Goal: Answer question/provide support: Share knowledge or assist other users

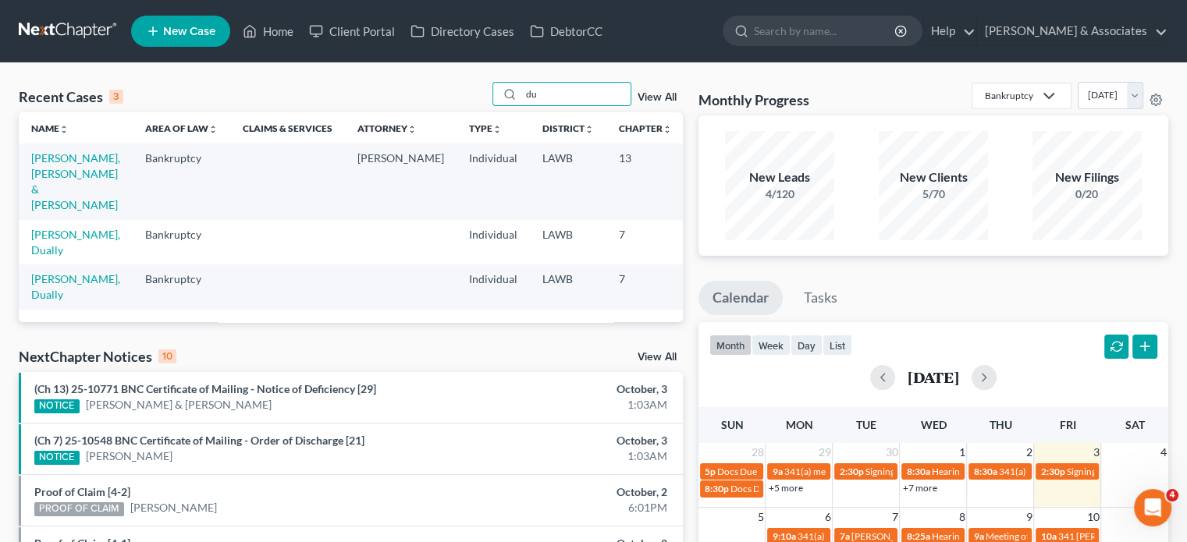
type input "d"
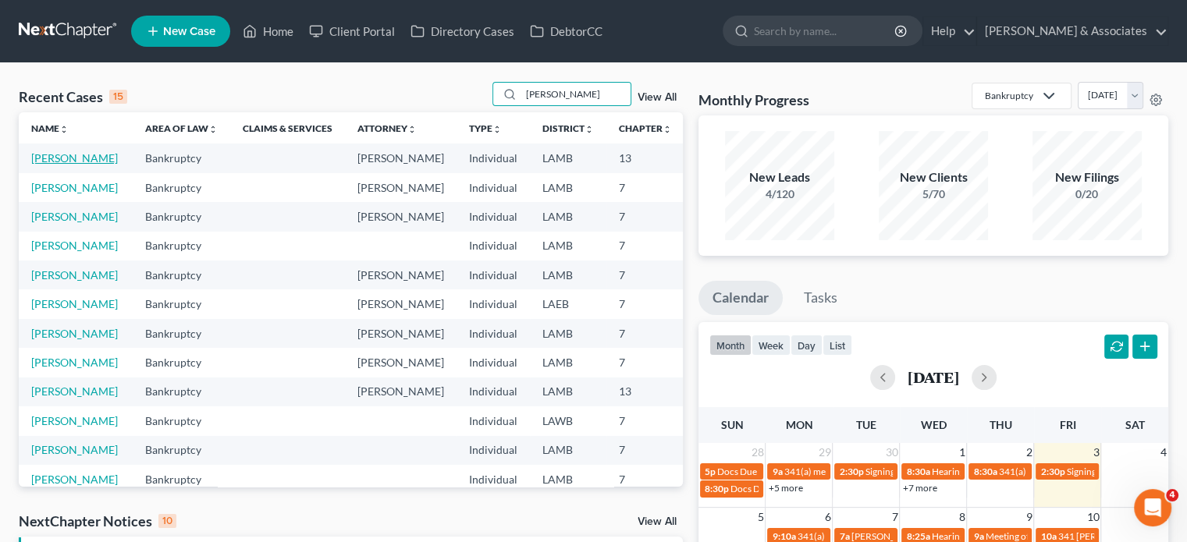
type input "[PERSON_NAME]"
click at [48, 165] on link "[PERSON_NAME]" at bounding box center [74, 157] width 87 height 13
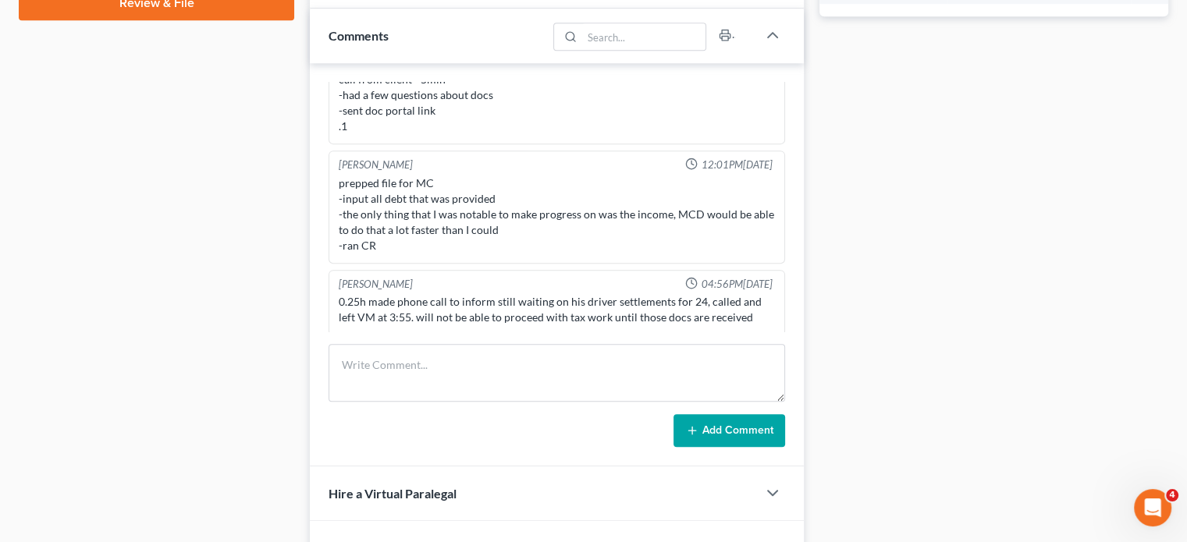
scroll to position [780, 0]
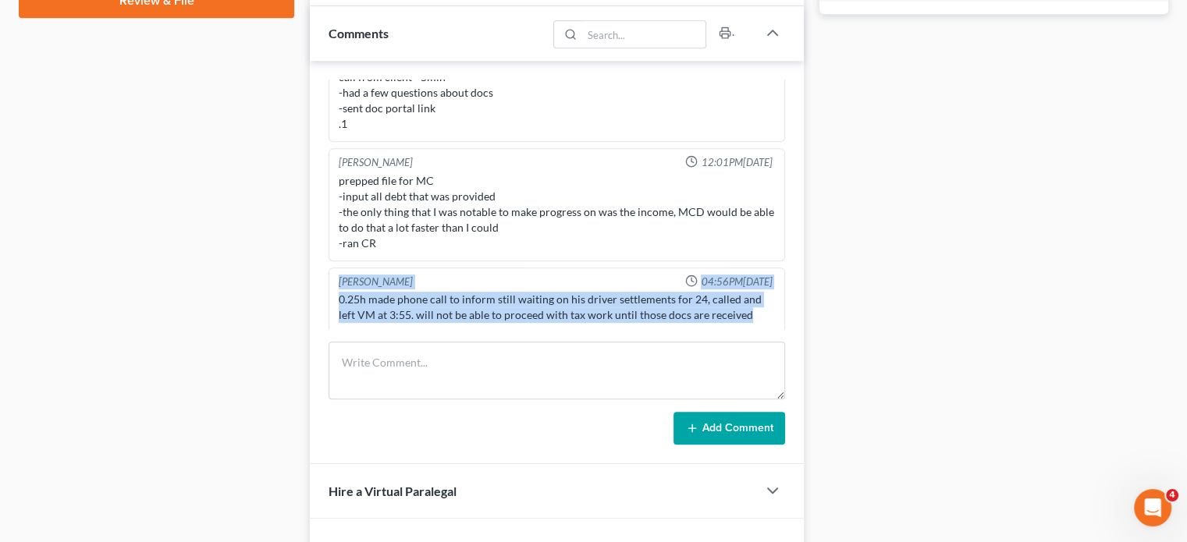
drag, startPoint x: 751, startPoint y: 307, endPoint x: 330, endPoint y: 279, distance: 422.3
click at [330, 279] on div "[PERSON_NAME] 04:56PM[DATE] 0.25h made phone call to inform still waiting on hi…" at bounding box center [556, 301] width 456 height 66
copy div "[PERSON_NAME] 04:56PM[DATE] 0.25h made phone call to inform still waiting on hi…"
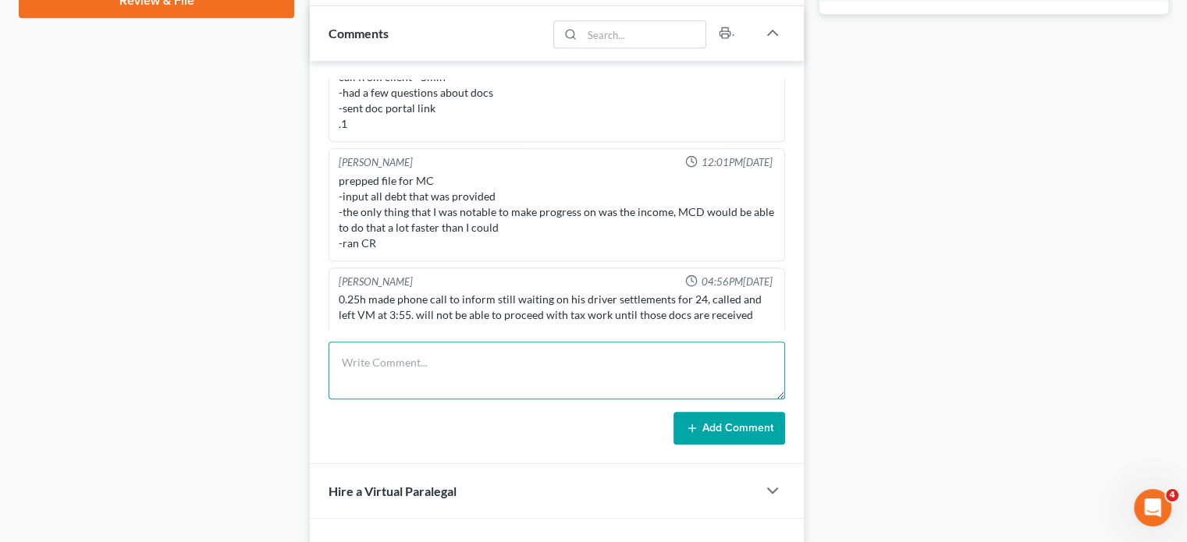
click at [436, 361] on textarea at bounding box center [556, 371] width 456 height 58
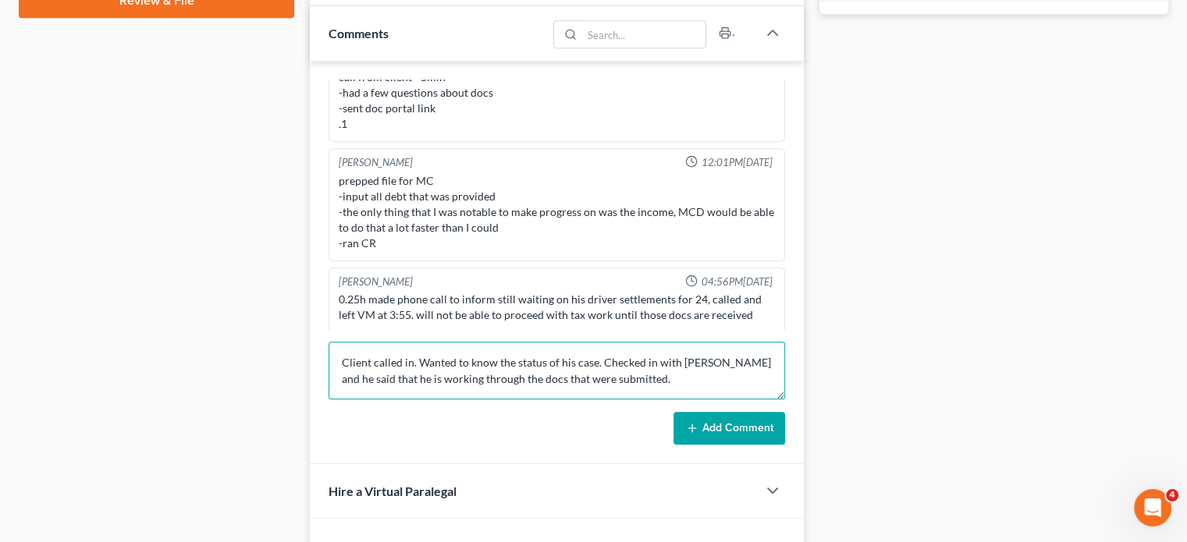
type textarea "Client called in. Wanted to know the status of his case. Checked in with [PERSO…"
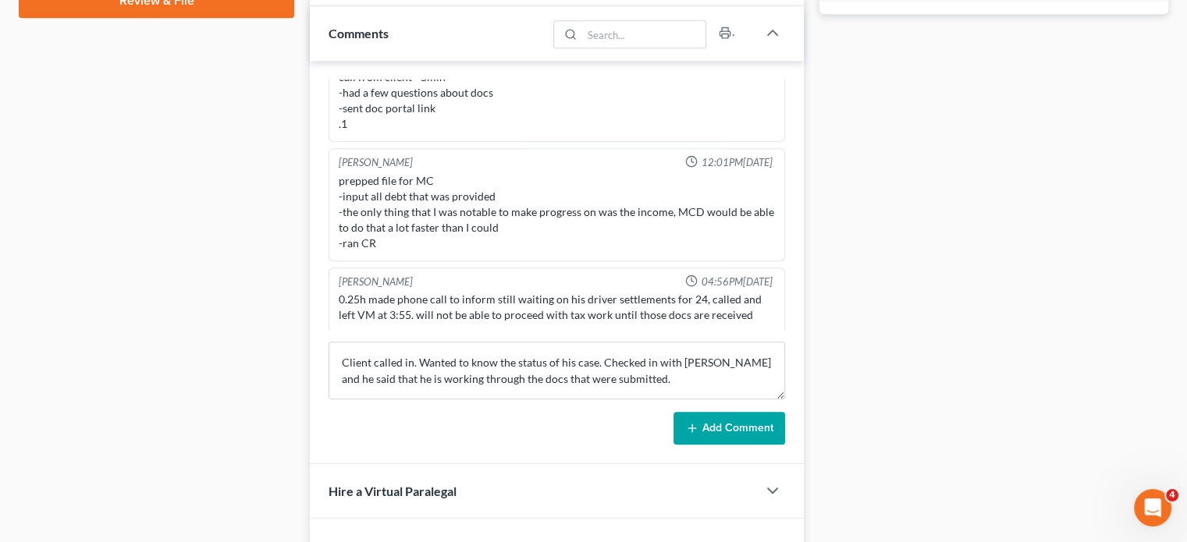
click at [728, 424] on button "Add Comment" at bounding box center [729, 428] width 112 height 33
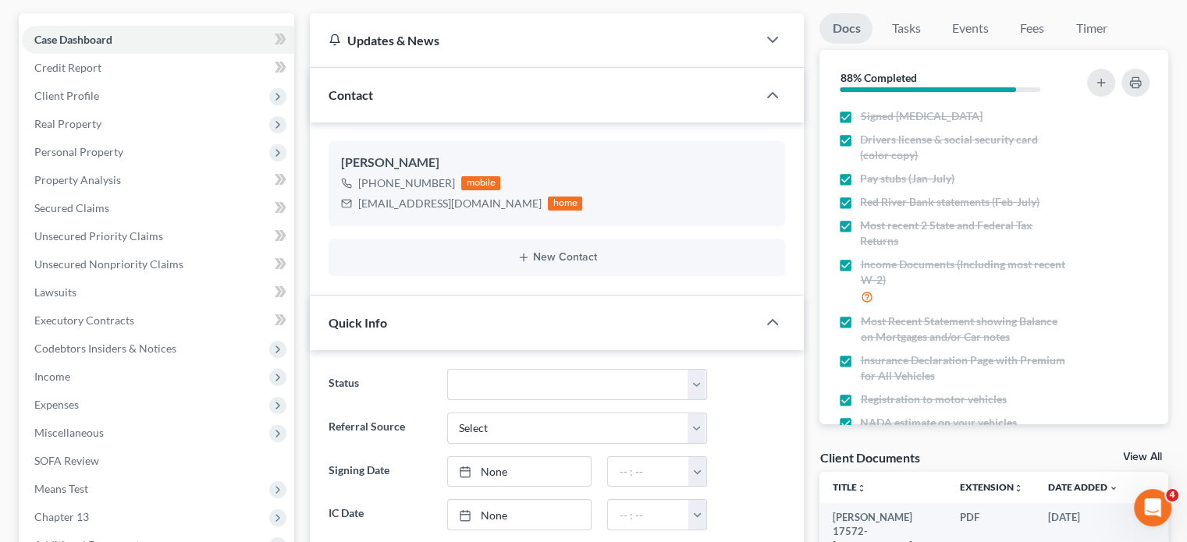
scroll to position [0, 0]
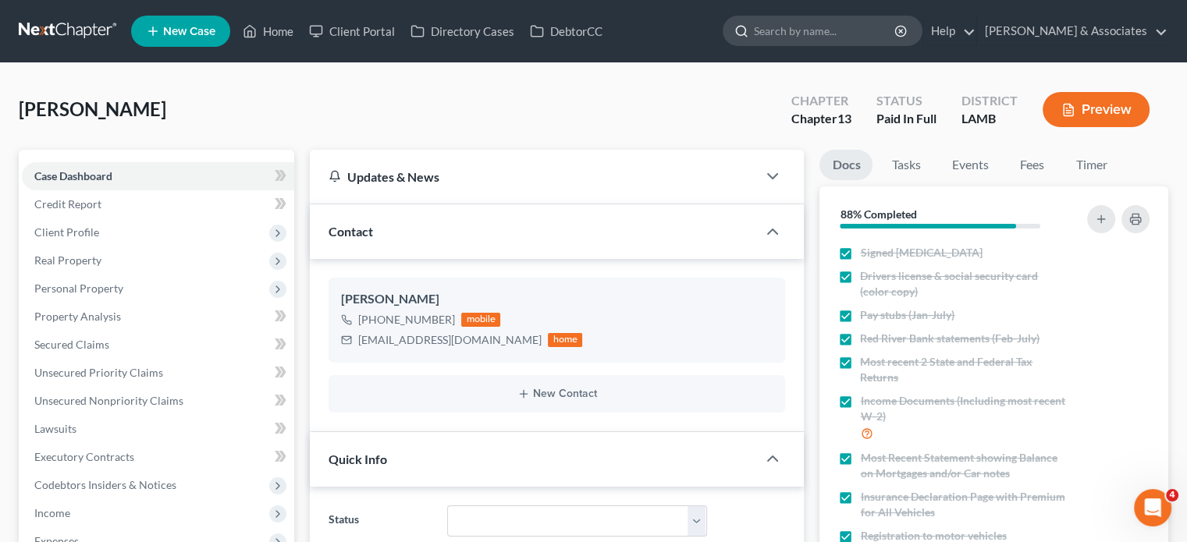
click at [830, 30] on input "search" at bounding box center [825, 30] width 143 height 29
click at [275, 32] on link "Home" at bounding box center [268, 31] width 66 height 28
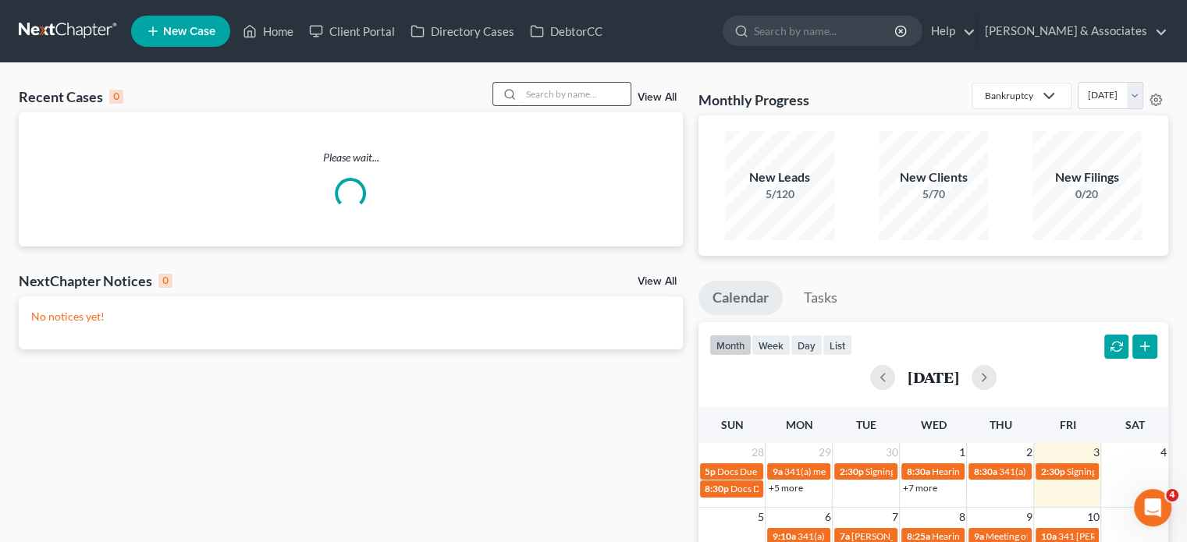
click at [575, 96] on input "search" at bounding box center [575, 94] width 109 height 23
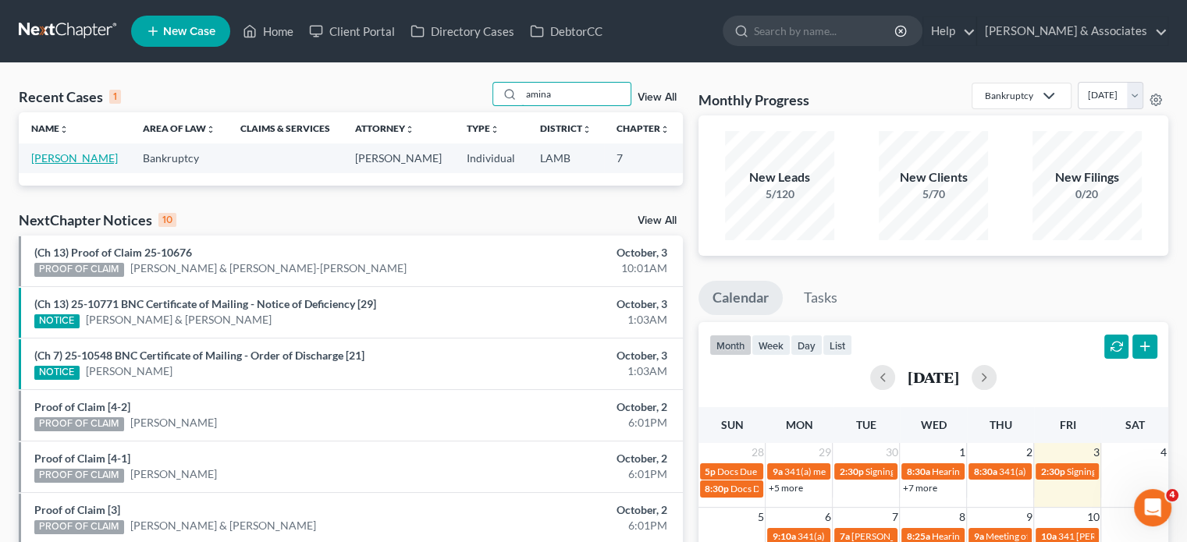
type input "amina"
click at [41, 156] on link "[PERSON_NAME]" at bounding box center [74, 157] width 87 height 13
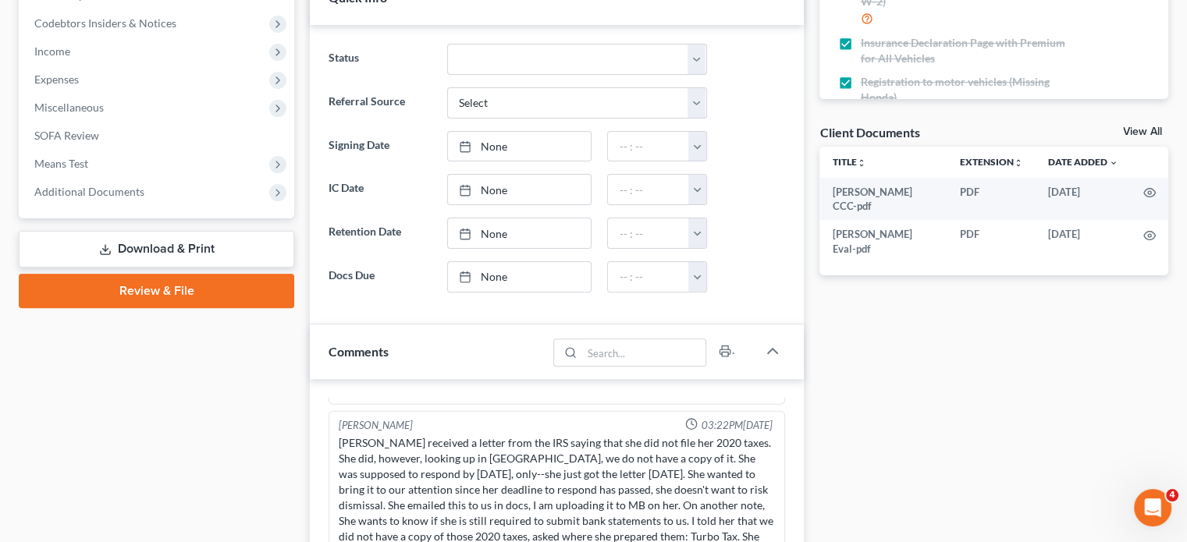
scroll to position [624, 0]
